Goal: Task Accomplishment & Management: Use online tool/utility

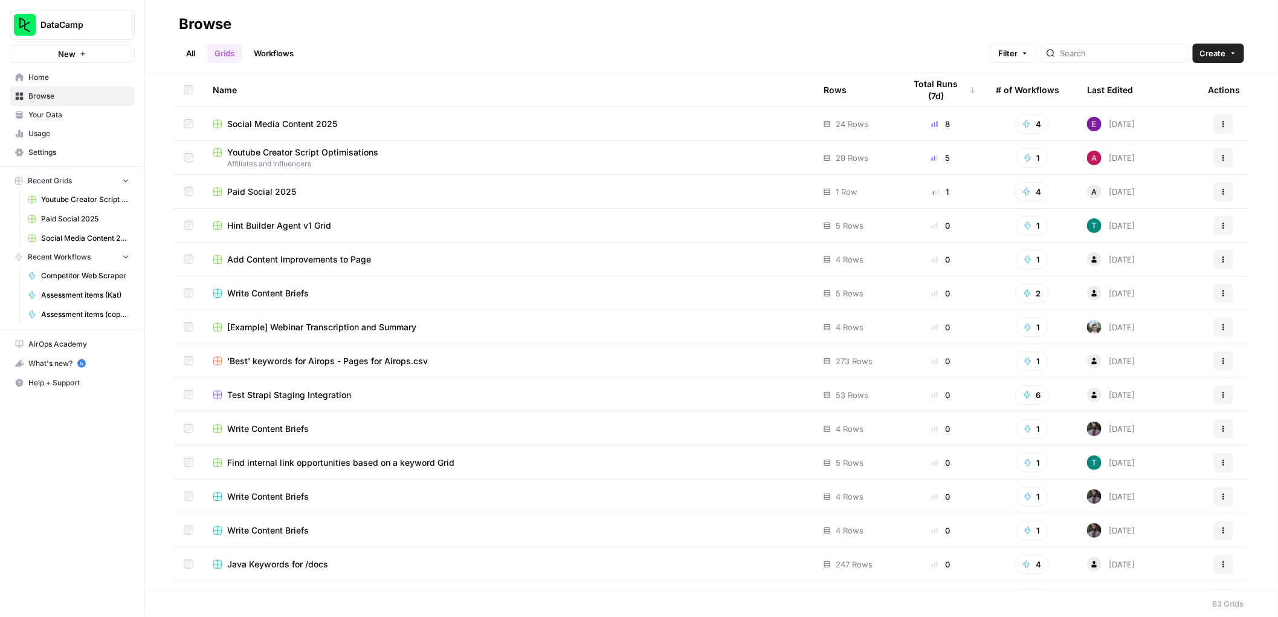
click at [198, 48] on link "All" at bounding box center [191, 53] width 24 height 19
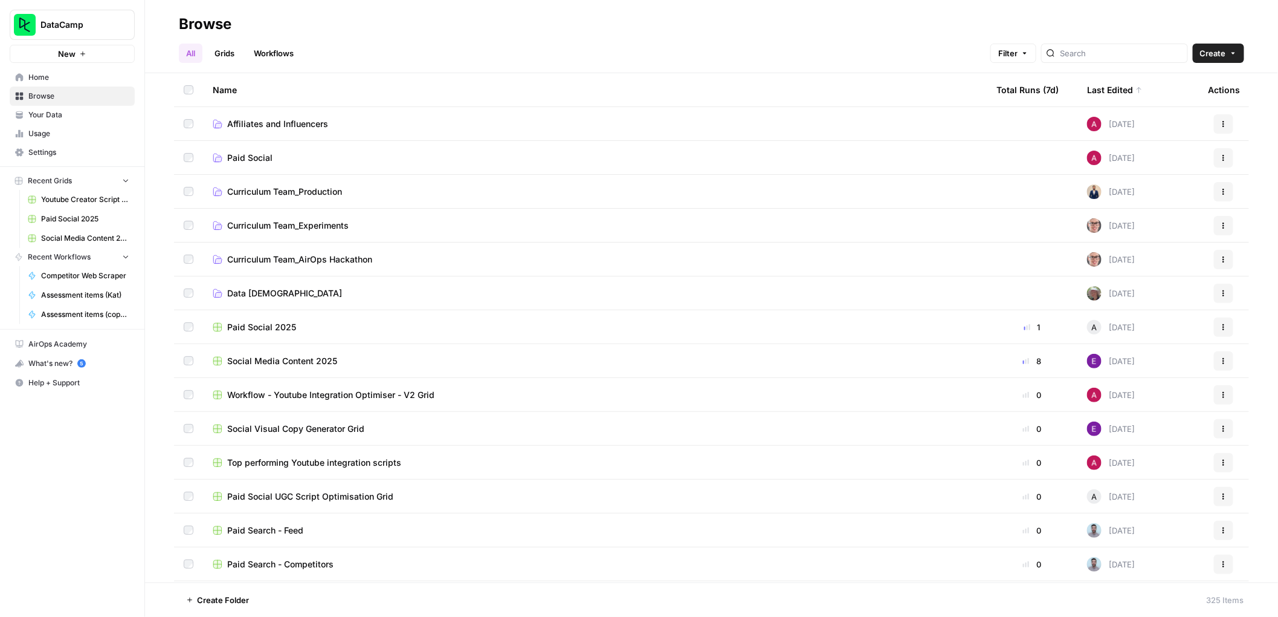
click at [292, 61] on link "Workflows" at bounding box center [274, 53] width 54 height 19
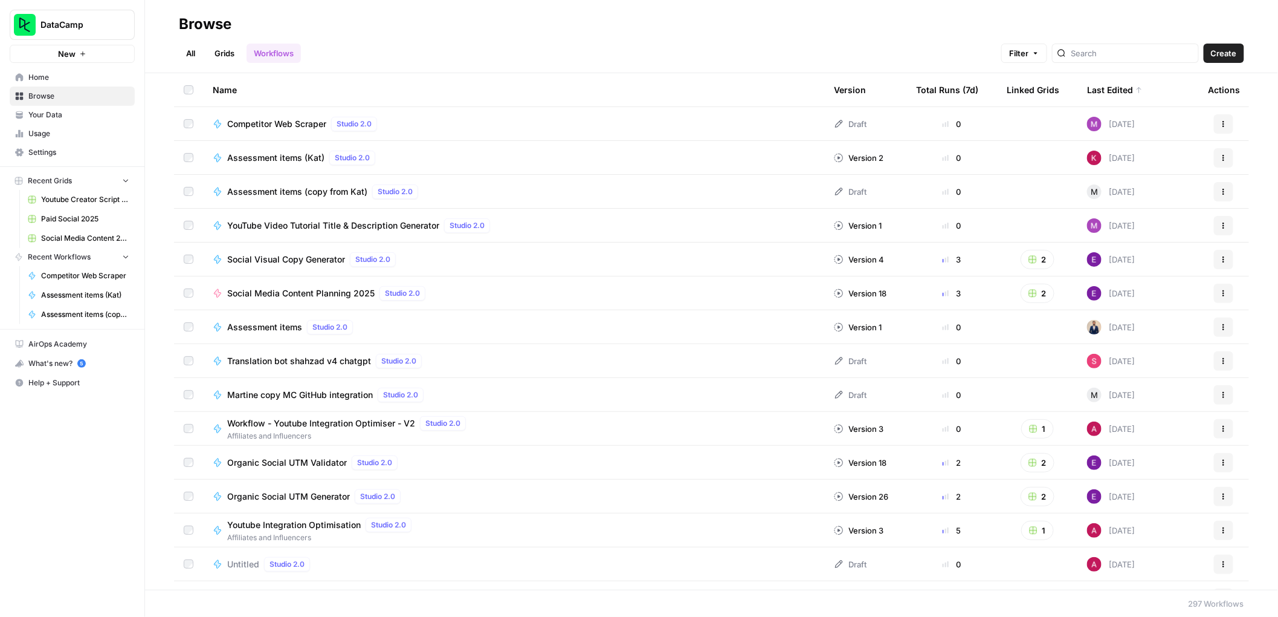
click at [1087, 89] on div "Last Edited" at bounding box center [1115, 89] width 56 height 33
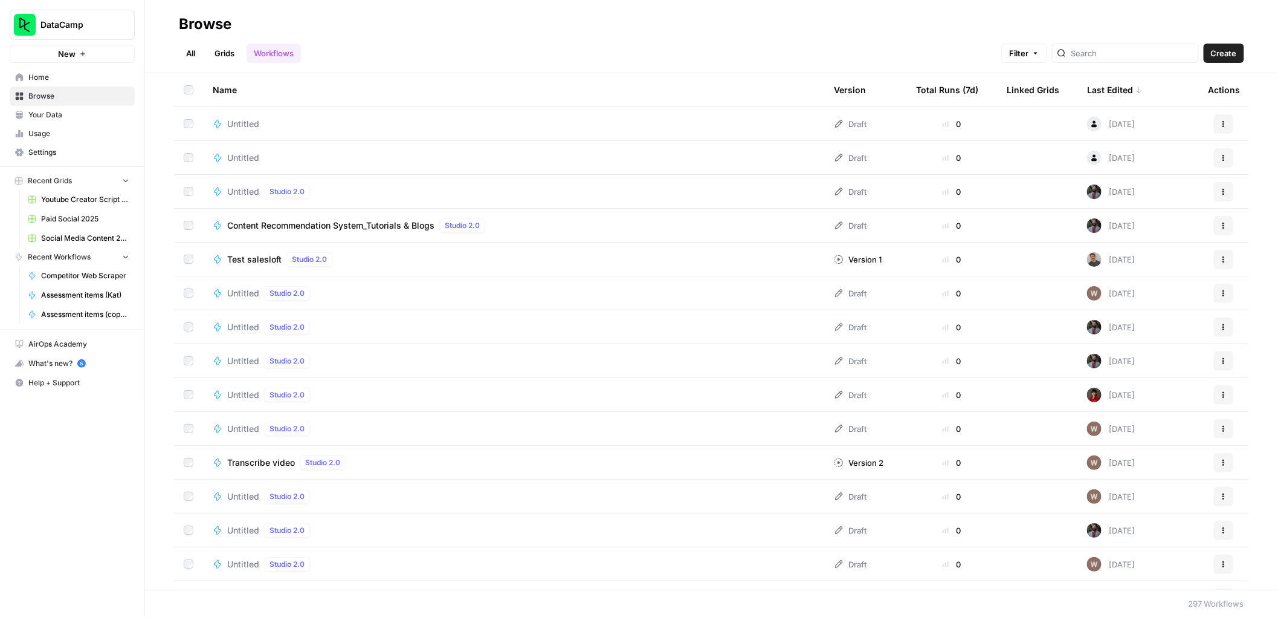
click at [1087, 89] on div "Last Edited" at bounding box center [1115, 89] width 56 height 33
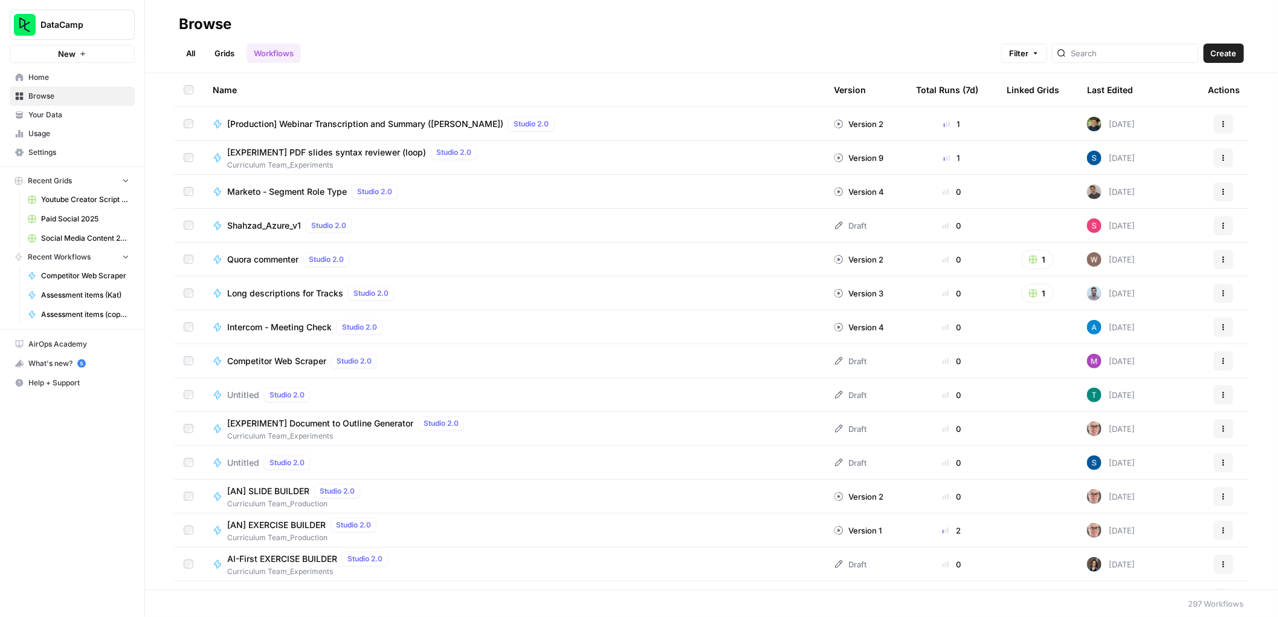
click at [1087, 94] on div "Last Edited" at bounding box center [1110, 89] width 46 height 33
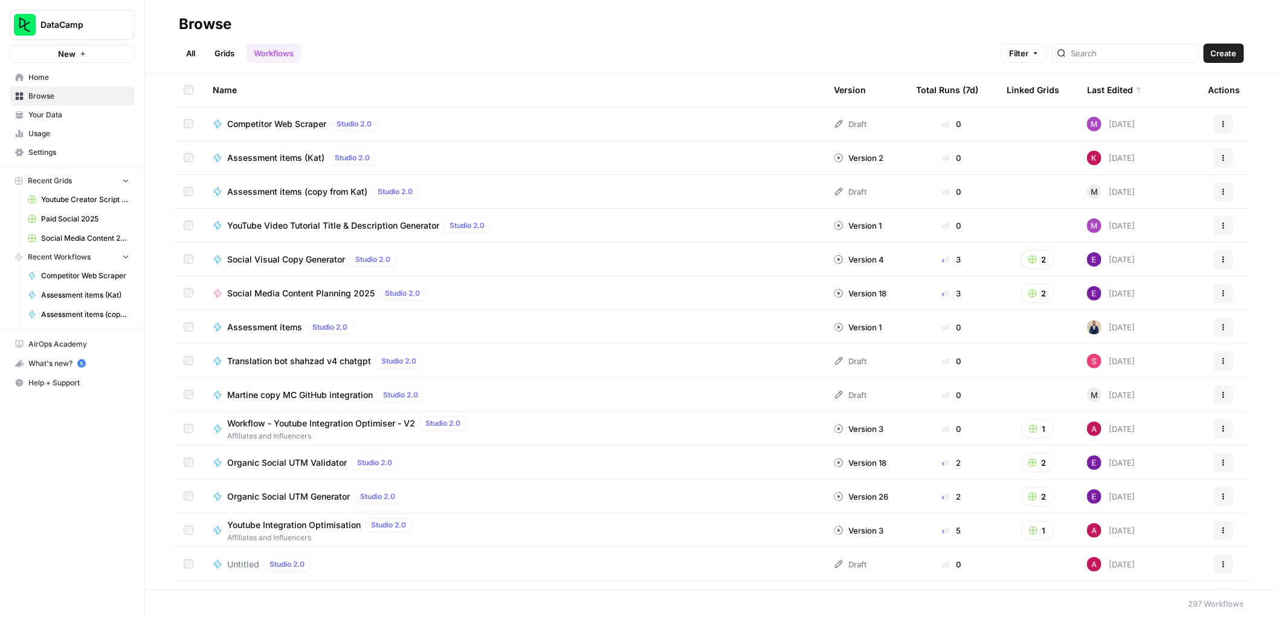
click at [1087, 94] on div "Last Edited" at bounding box center [1115, 89] width 56 height 33
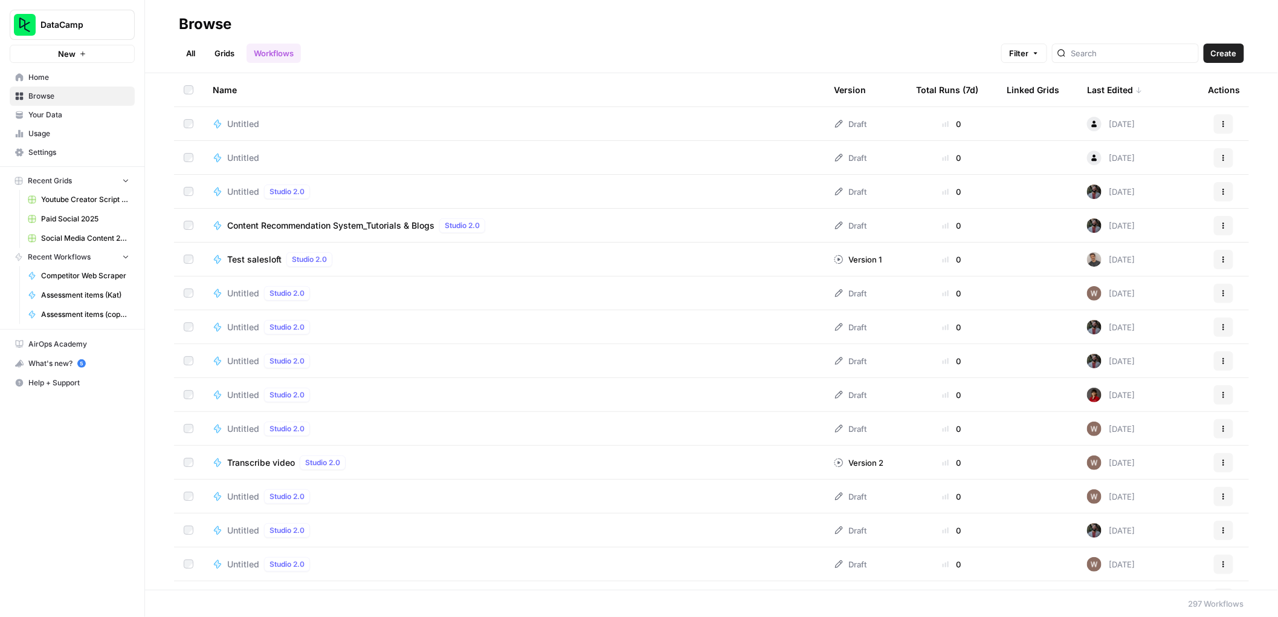
click at [1099, 88] on div "Last Edited" at bounding box center [1115, 89] width 56 height 33
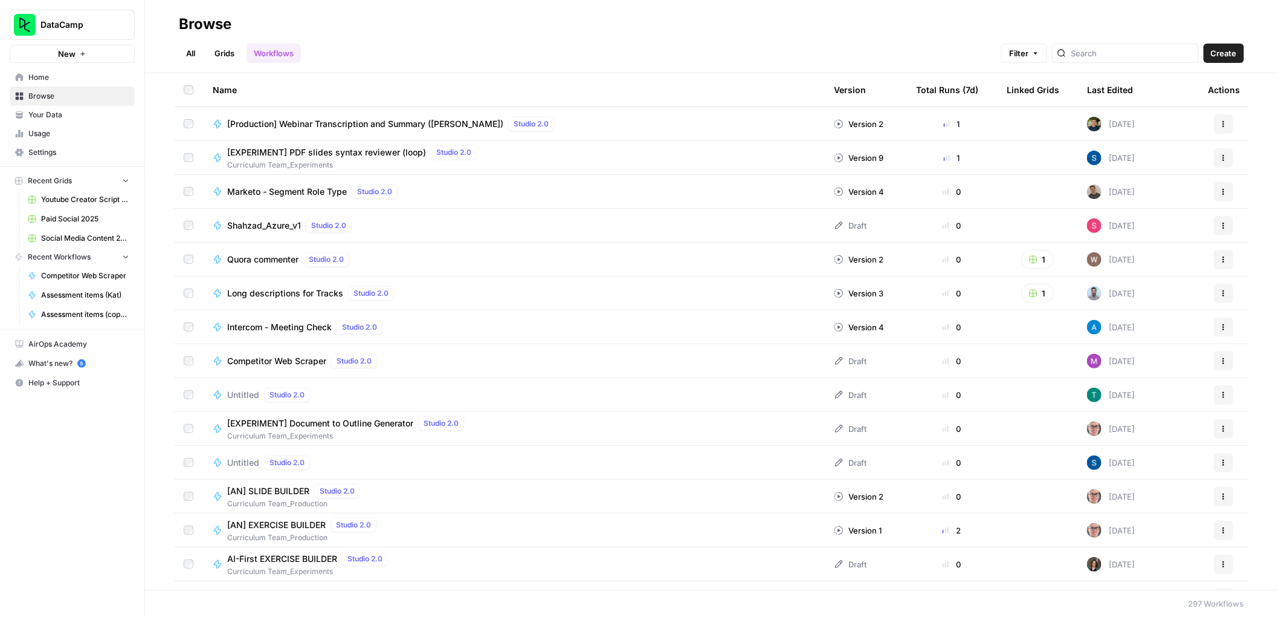
click at [436, 222] on div "Shahzad_Azure_v1 Studio 2.0" at bounding box center [514, 225] width 602 height 15
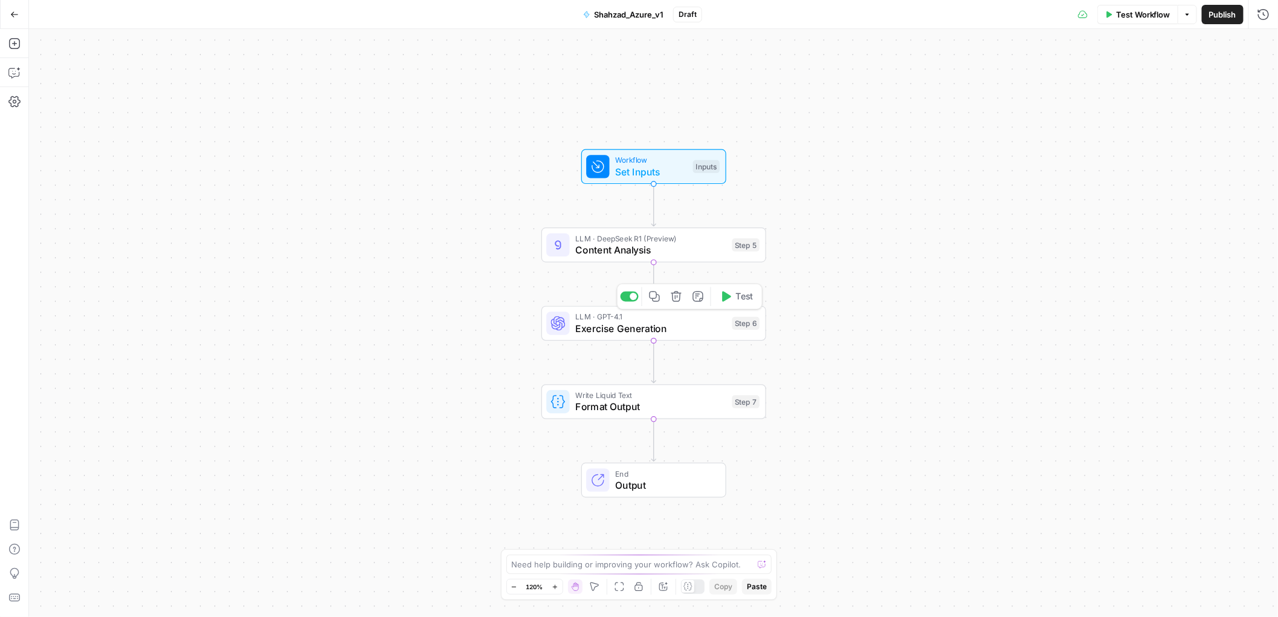
click at [638, 322] on span "Exercise Generation" at bounding box center [650, 328] width 151 height 15
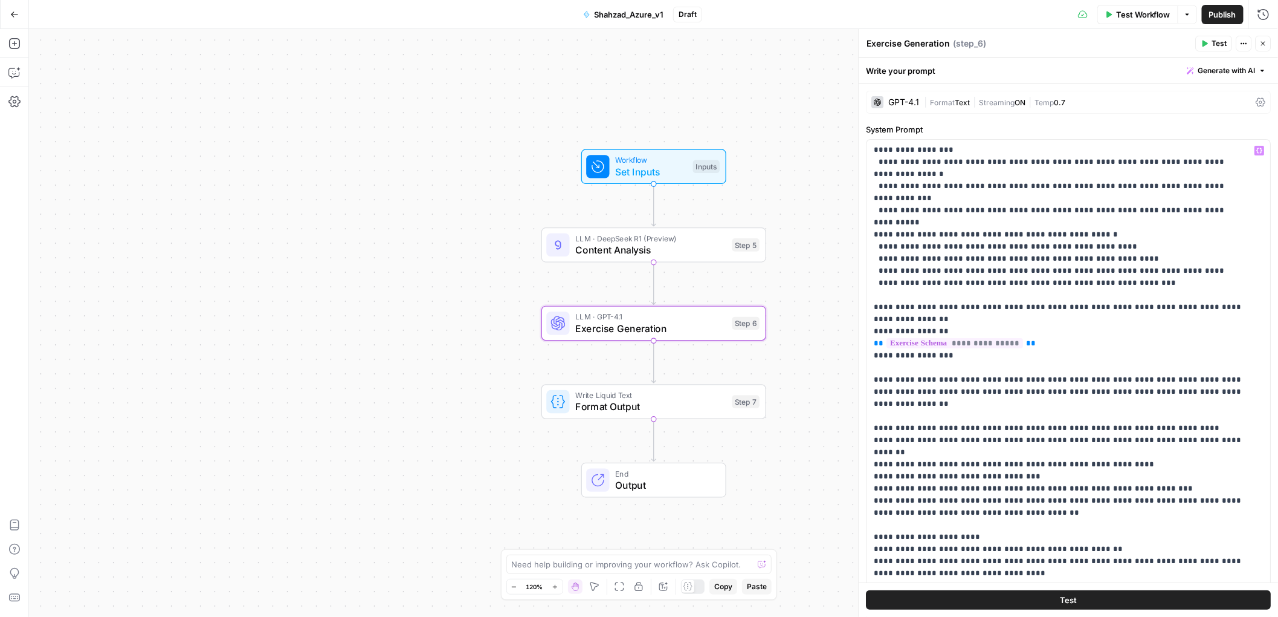
scroll to position [1, 0]
click at [693, 405] on span "Format Output" at bounding box center [650, 405] width 151 height 15
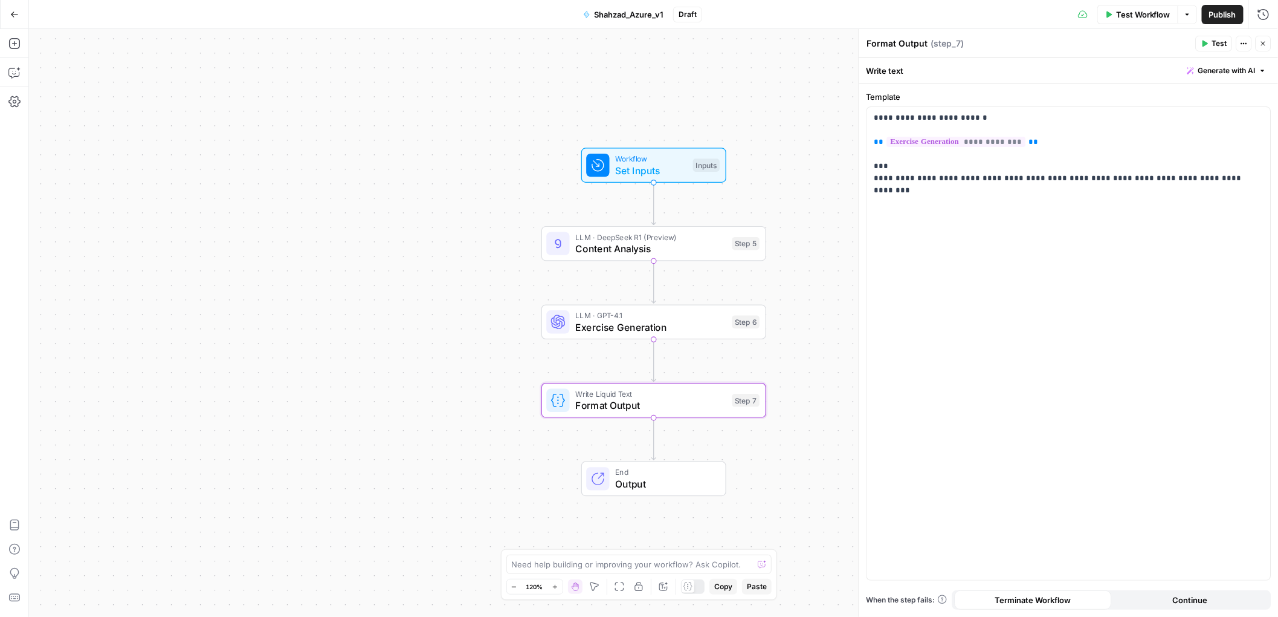
click at [1261, 37] on button "Close" at bounding box center [1264, 44] width 16 height 16
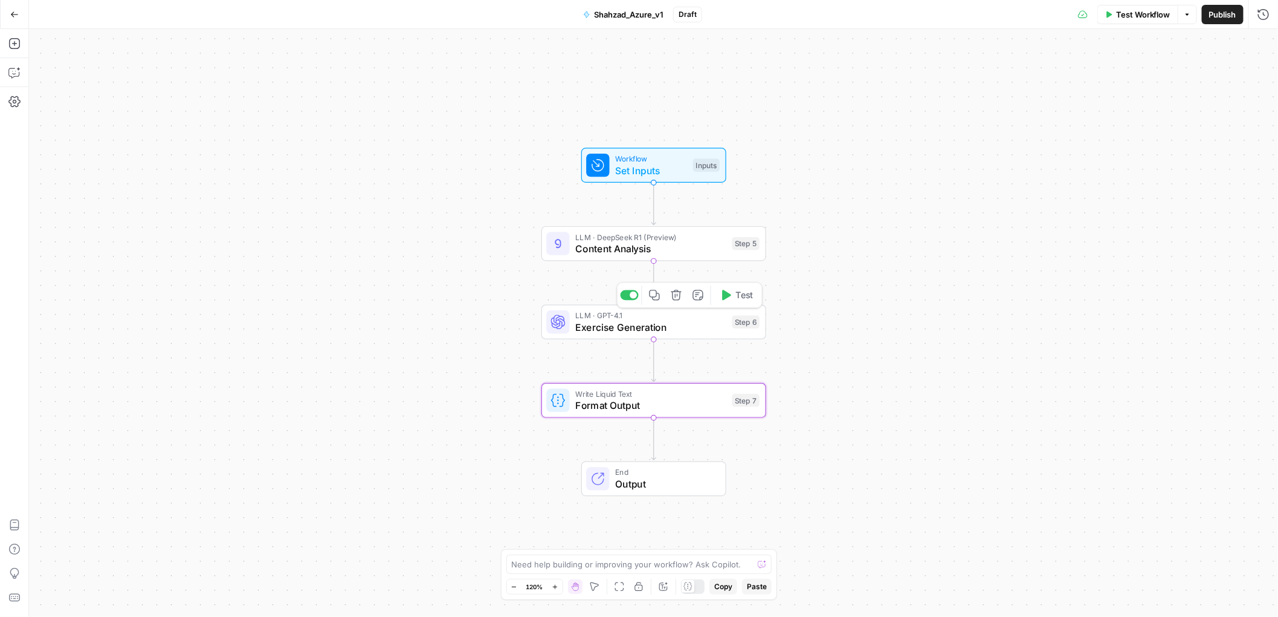
click at [674, 323] on span "Exercise Generation" at bounding box center [650, 327] width 151 height 15
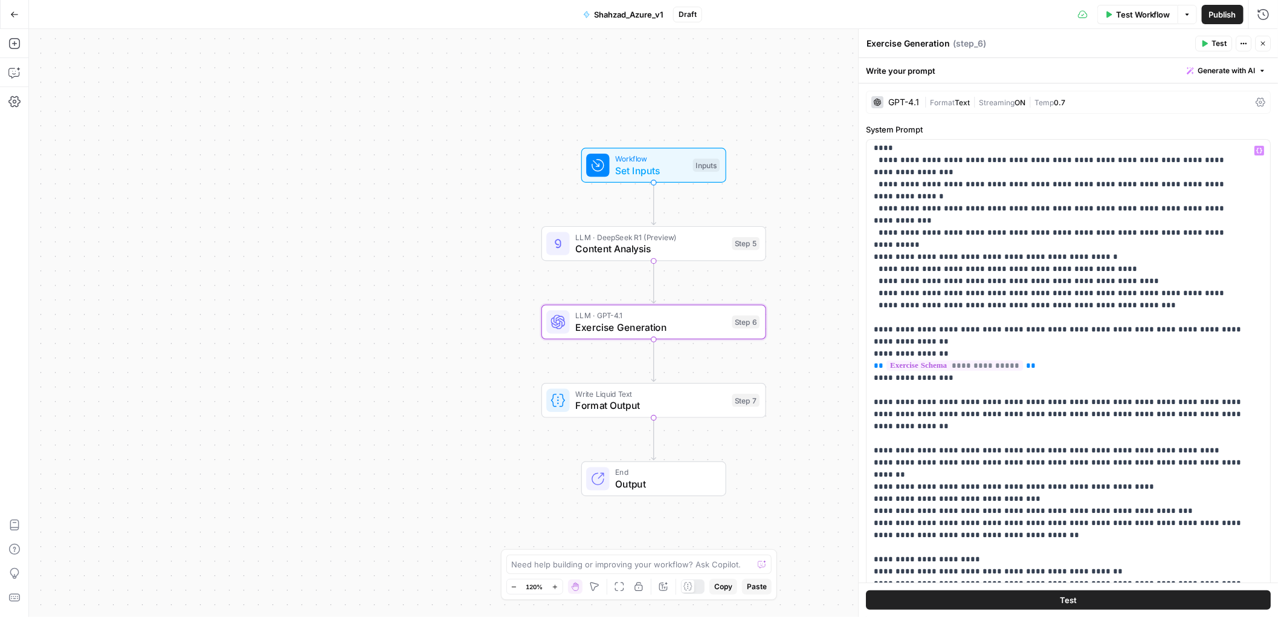
scroll to position [303, 0]
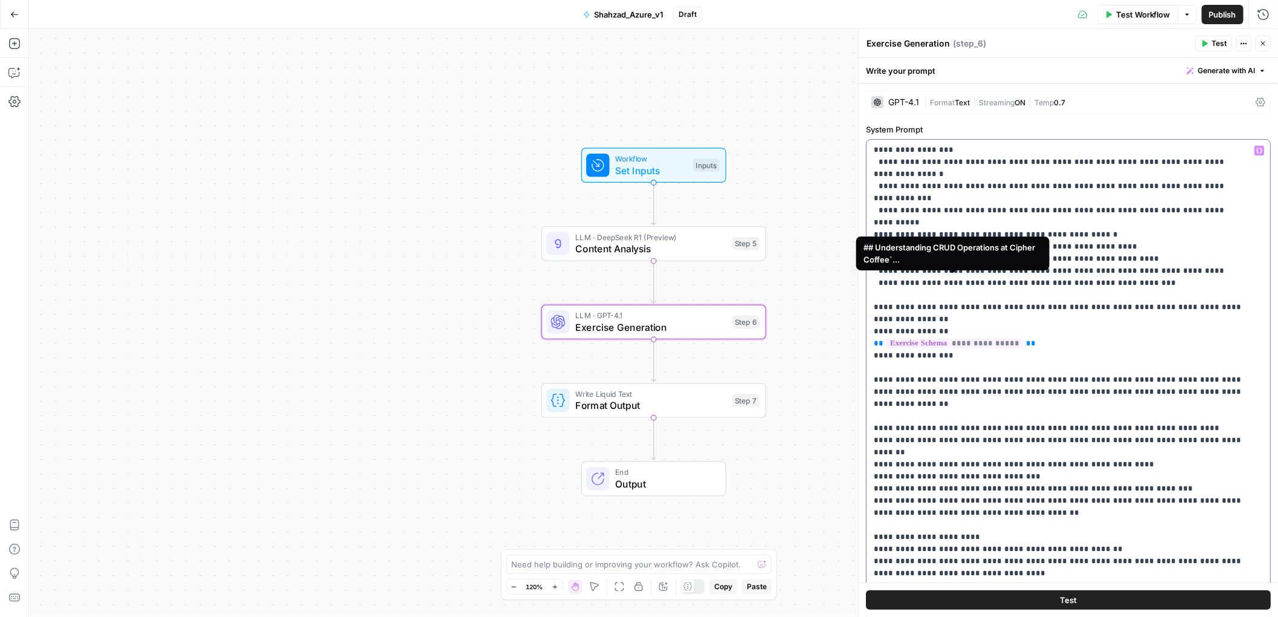
click at [940, 338] on span "**********" at bounding box center [955, 343] width 137 height 10
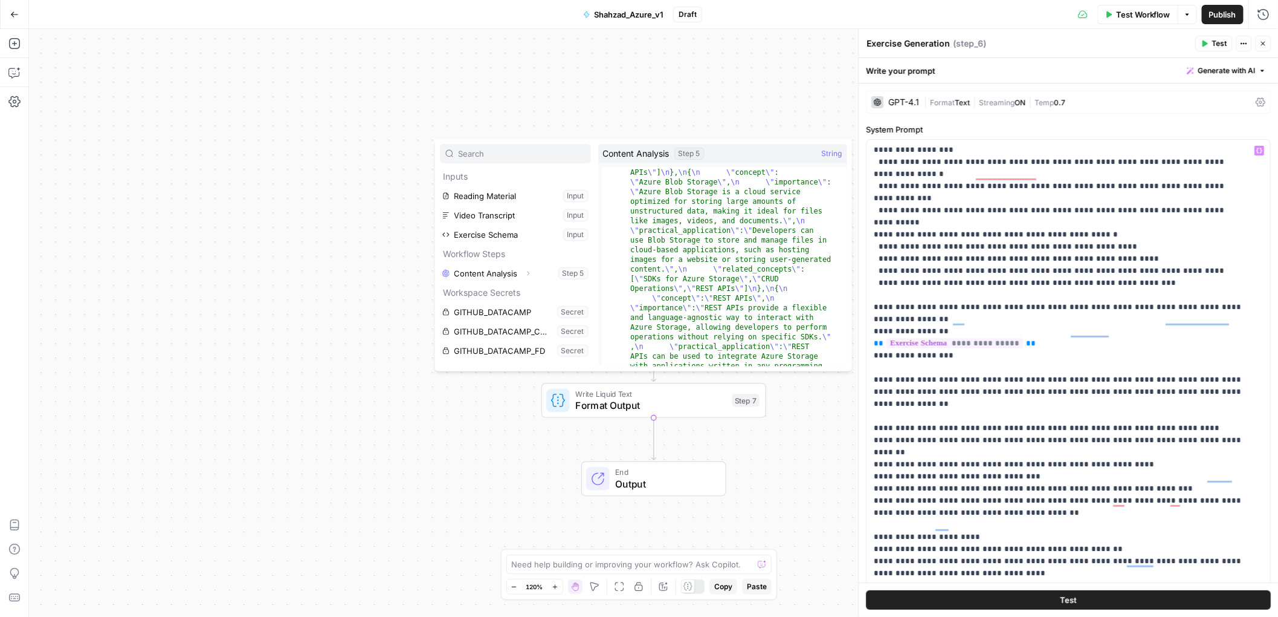
scroll to position [729, 0]
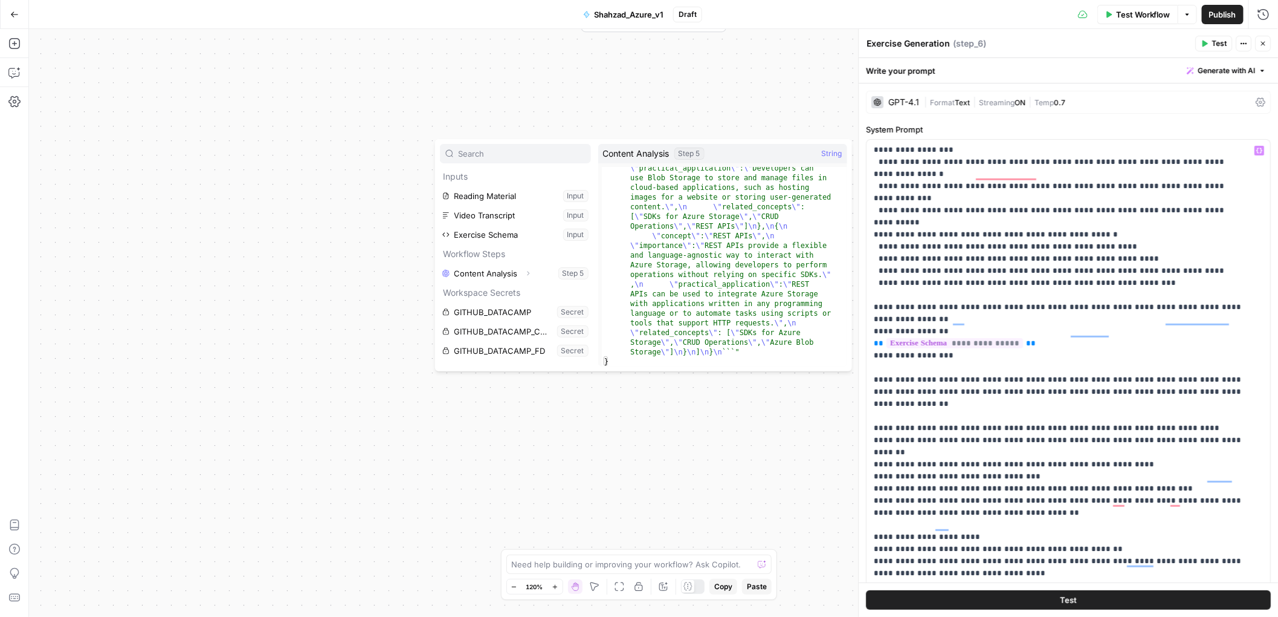
click at [838, 471] on div "Workflow Set Inputs Inputs LLM · DeepSeek R1 (Preview) Content Analysis Step 5 …" at bounding box center [653, 322] width 1249 height 587
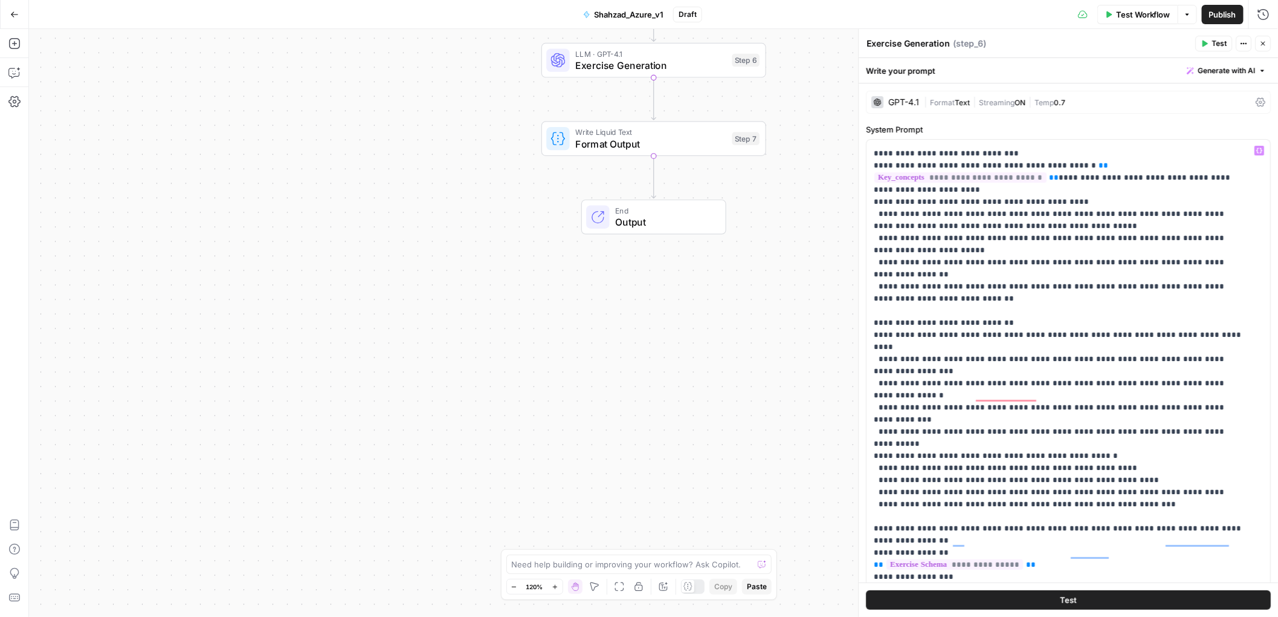
scroll to position [0, 0]
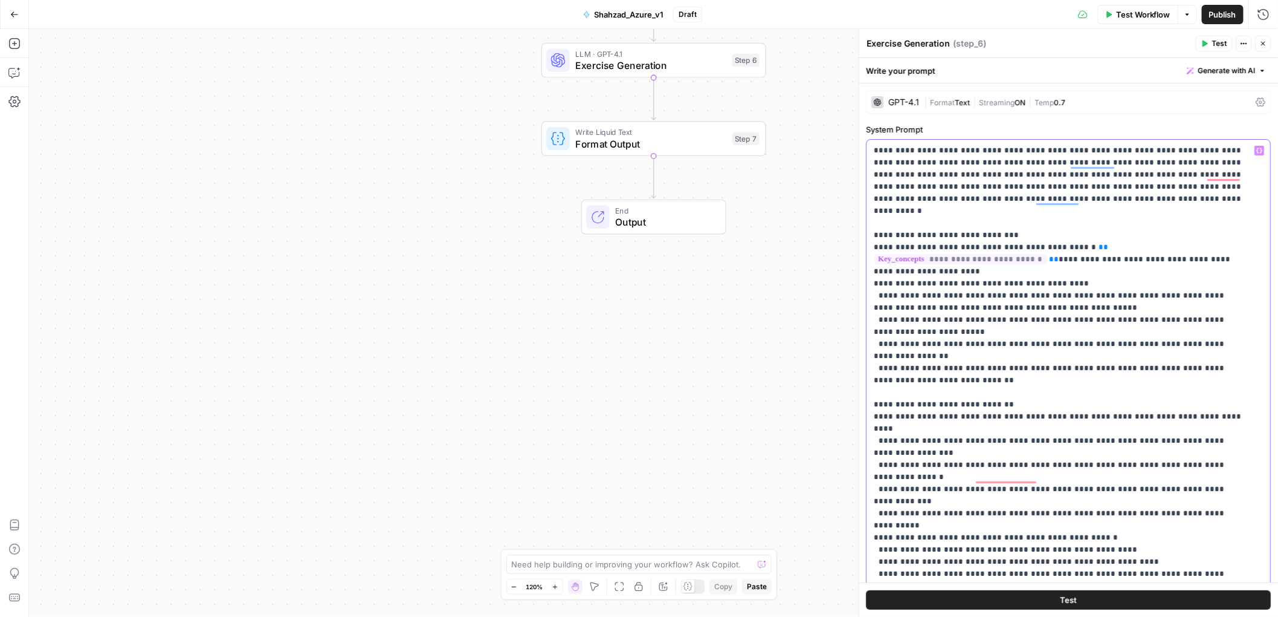
click at [986, 352] on p "**********" at bounding box center [1060, 537] width 370 height 786
